Goal: Information Seeking & Learning: Learn about a topic

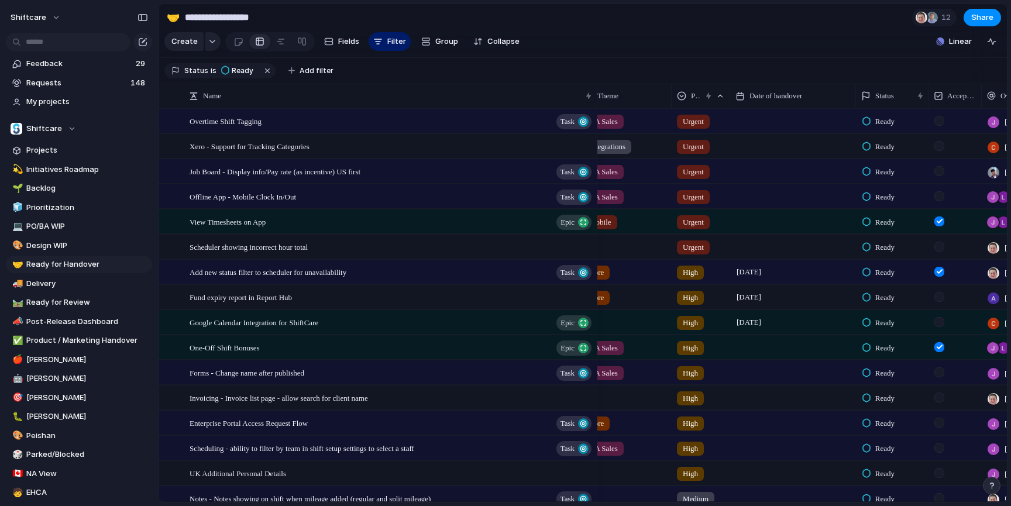
scroll to position [0, 28]
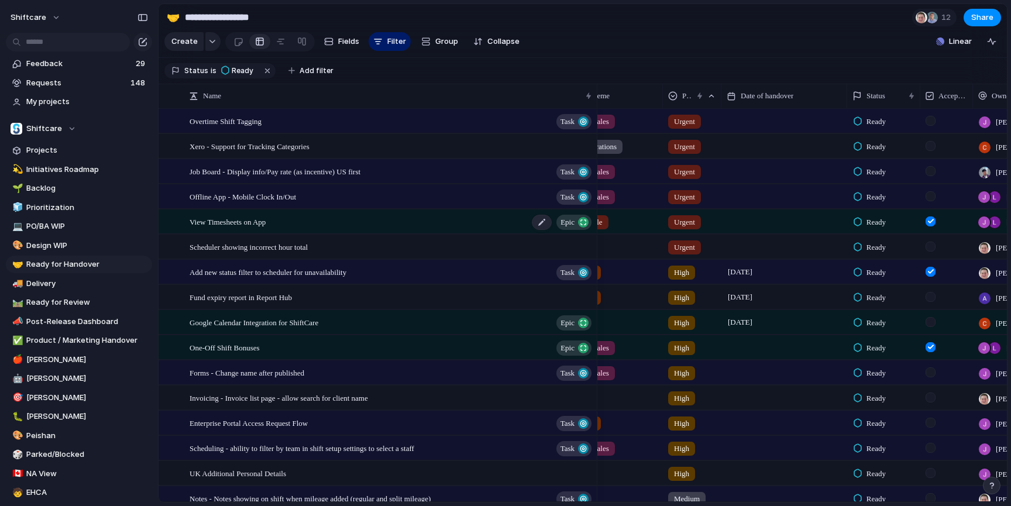
click at [342, 215] on div "View Timesheets on App Epic" at bounding box center [391, 222] width 404 height 24
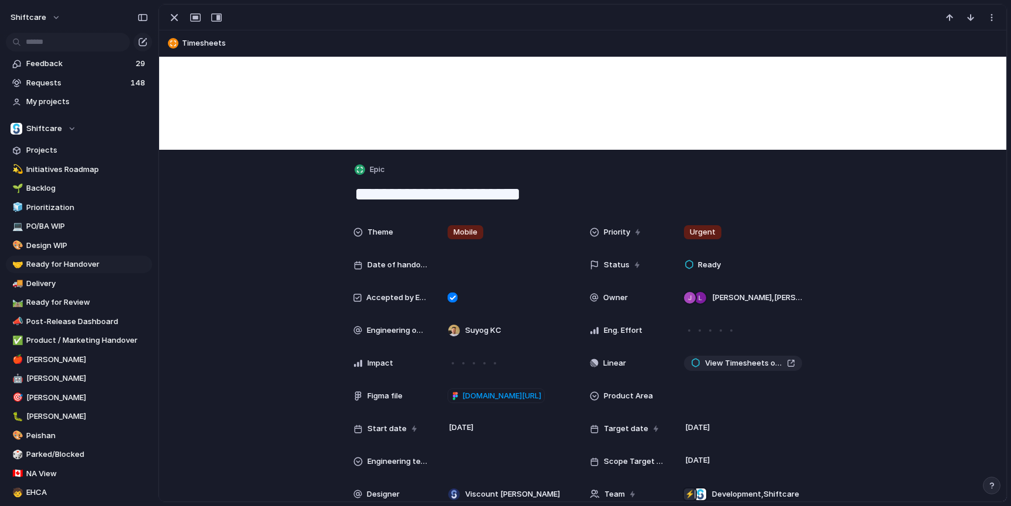
scroll to position [152, 0]
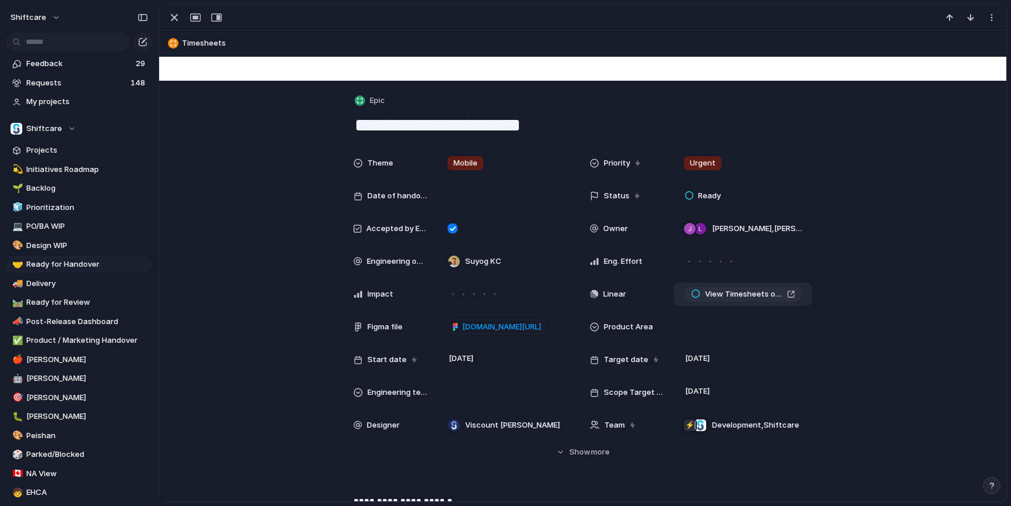
click at [759, 293] on span "View Timesheets on App" at bounding box center [743, 294] width 77 height 12
click at [175, 23] on div "button" at bounding box center [174, 18] width 14 height 14
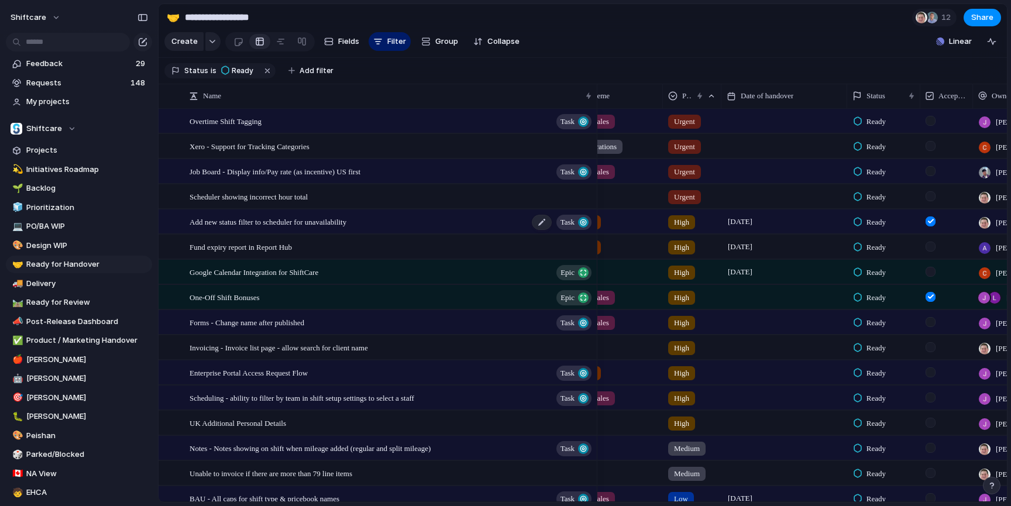
click at [381, 222] on div "Add new status filter to scheduler for unavailability Task" at bounding box center [391, 222] width 404 height 24
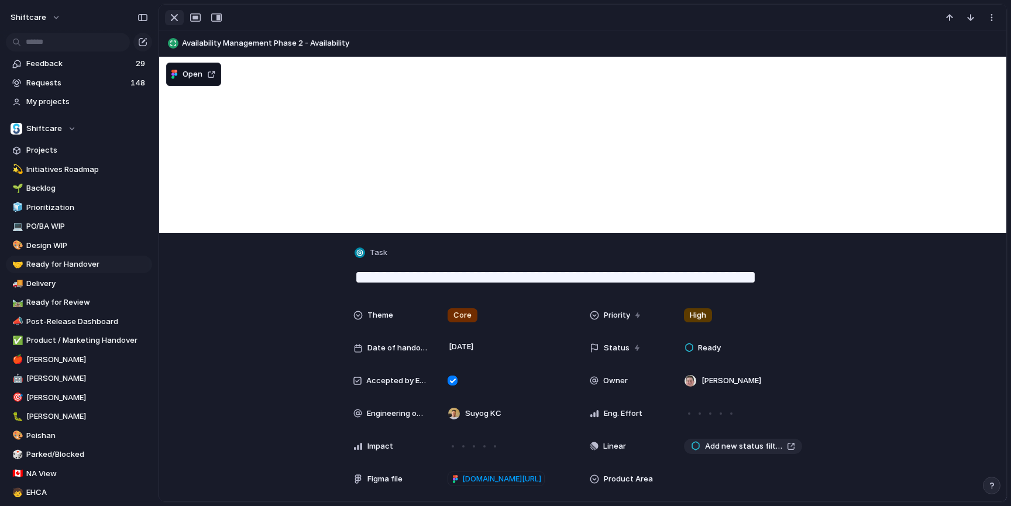
click at [173, 16] on div "button" at bounding box center [174, 18] width 14 height 14
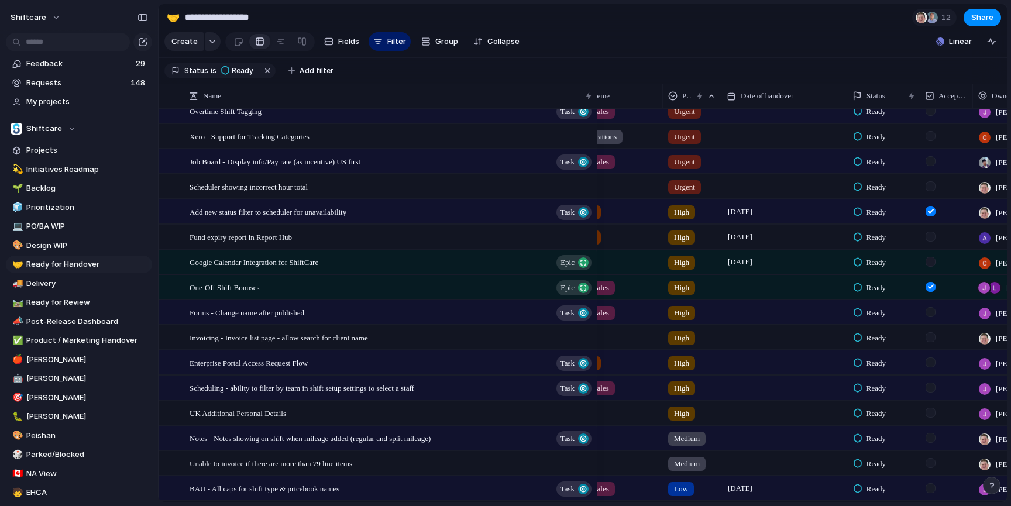
scroll to position [9, 0]
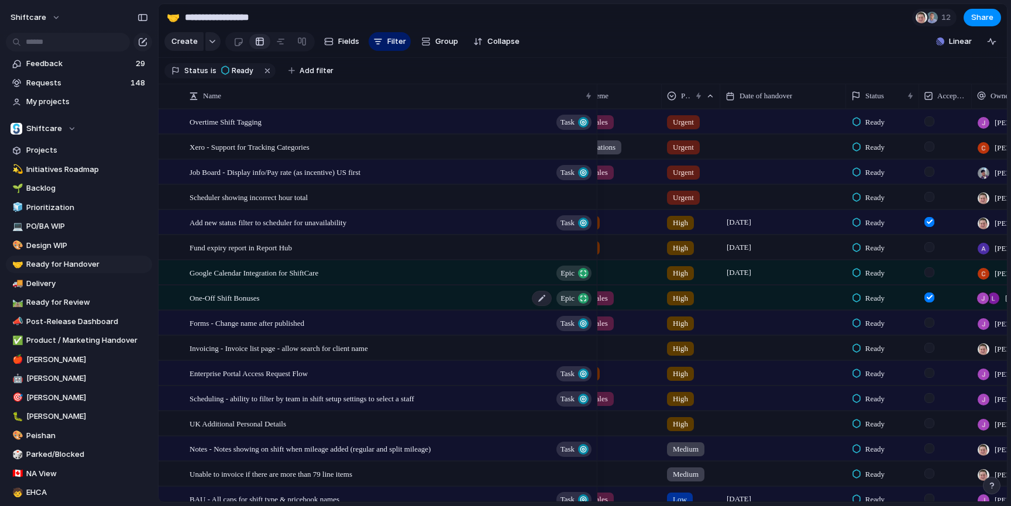
click at [260, 300] on span "One-Off Shift Bonuses" at bounding box center [224, 297] width 70 height 13
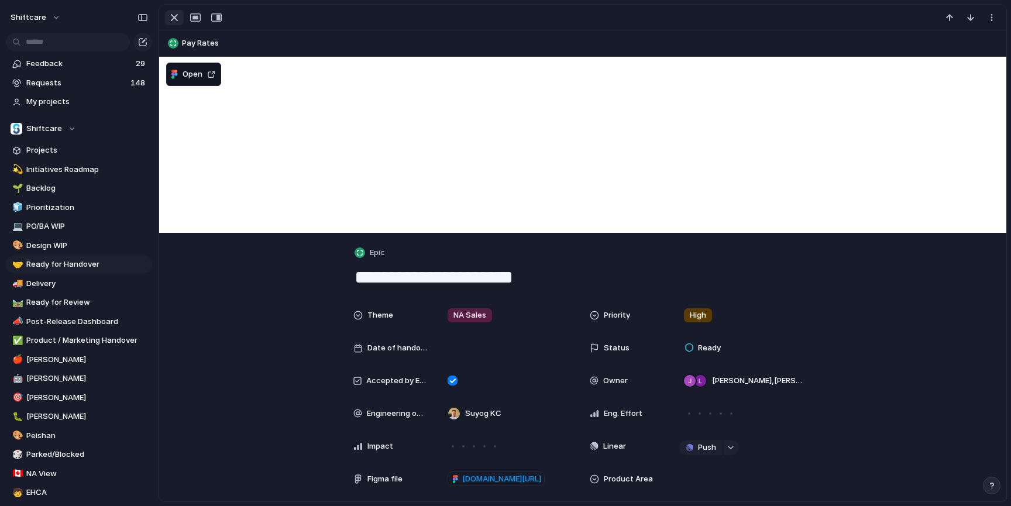
click at [180, 22] on div "button" at bounding box center [174, 18] width 14 height 14
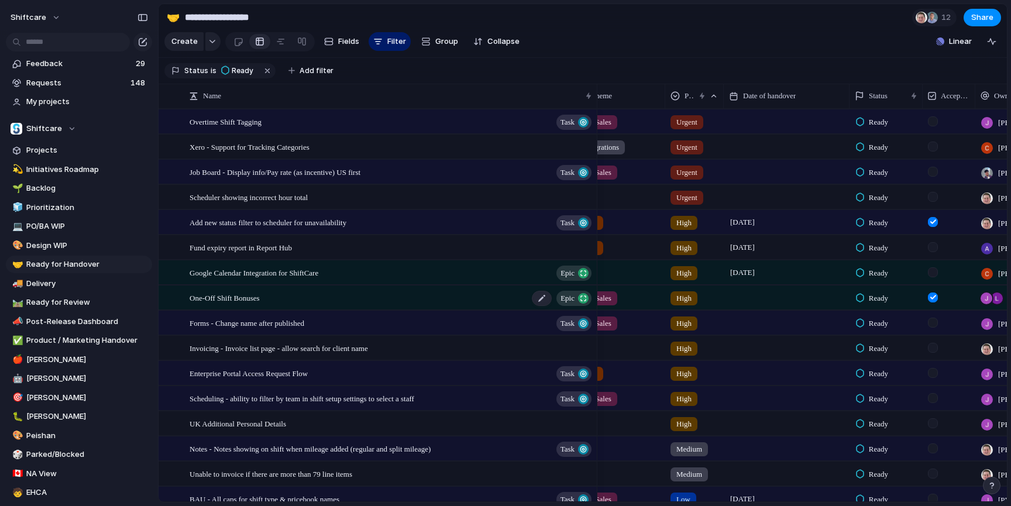
click at [350, 290] on div "One-Off Shift Bonuses Epic" at bounding box center [391, 298] width 404 height 24
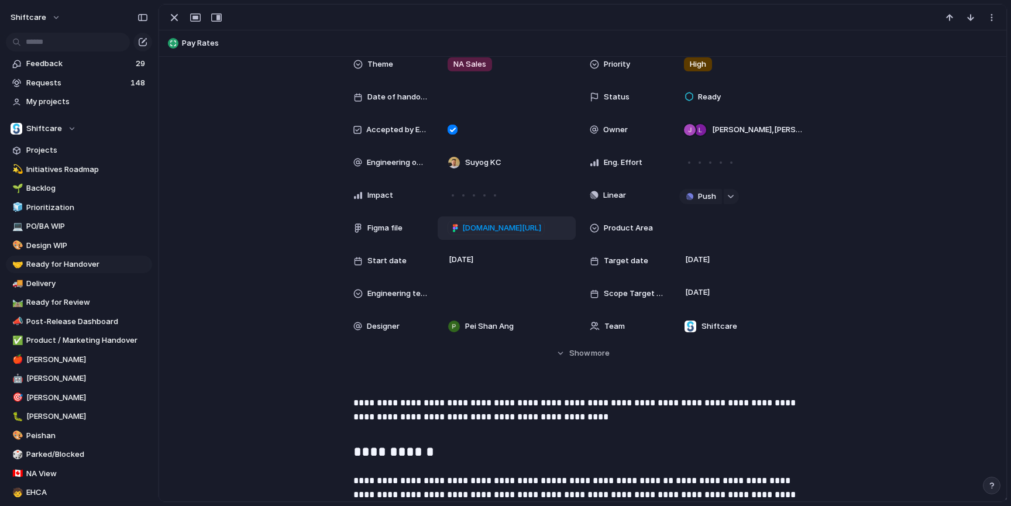
click at [513, 226] on span "figma.com/design/bfbkVoONk8HakERfXVmDhv/One-Off-Shift-Bonuses?node-id=31-571&t=…" at bounding box center [501, 228] width 79 height 12
type textarea "**********"
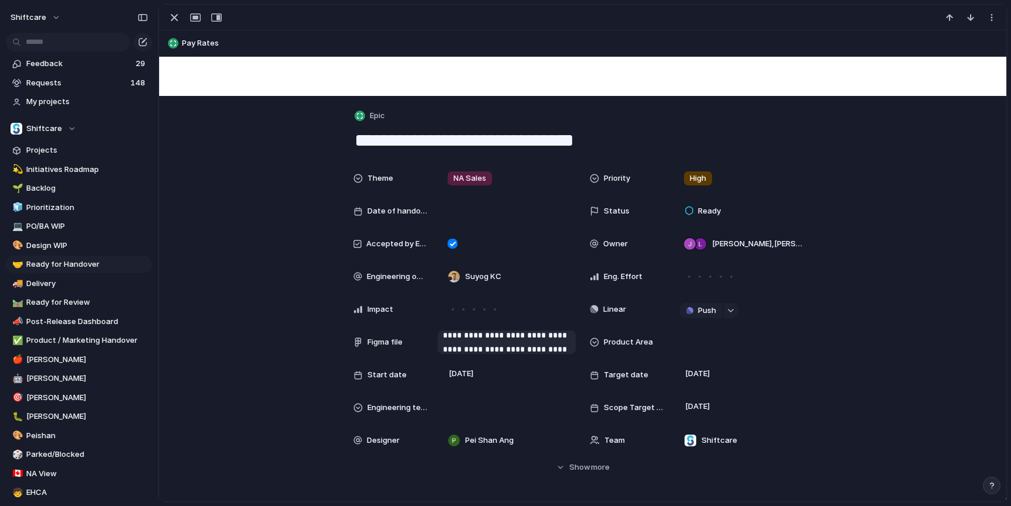
scroll to position [39, 0]
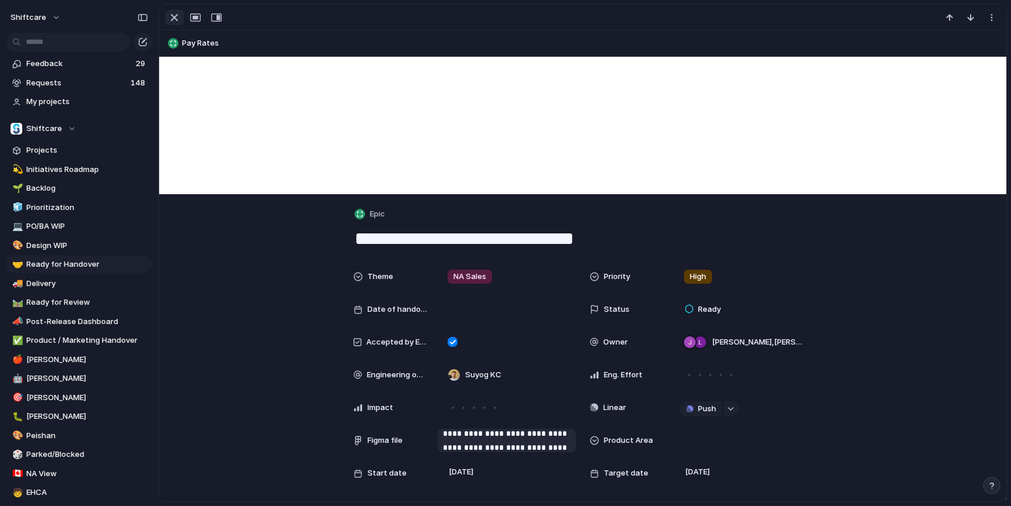
click at [173, 18] on div "button" at bounding box center [174, 18] width 14 height 14
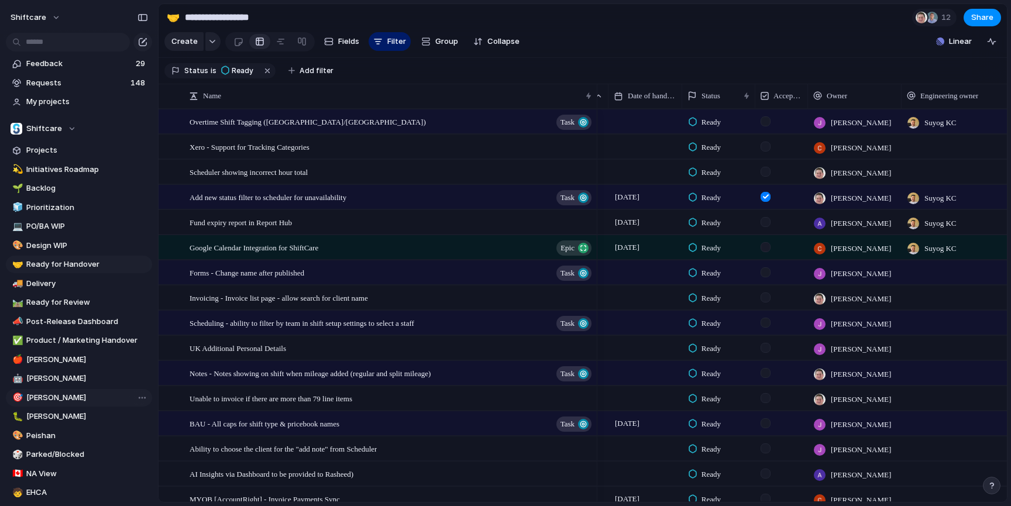
scroll to position [1, 0]
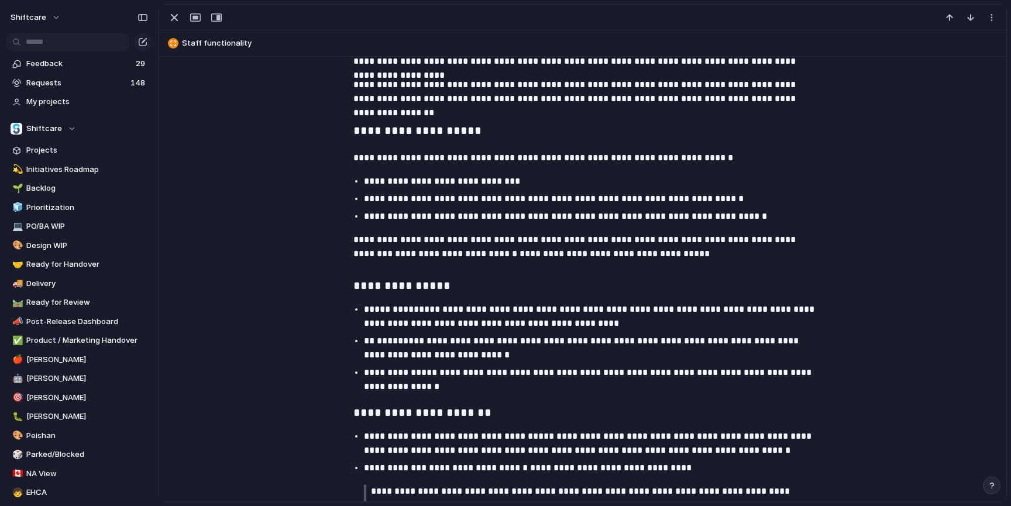
scroll to position [443, 0]
